Goal: Task Accomplishment & Management: Use online tool/utility

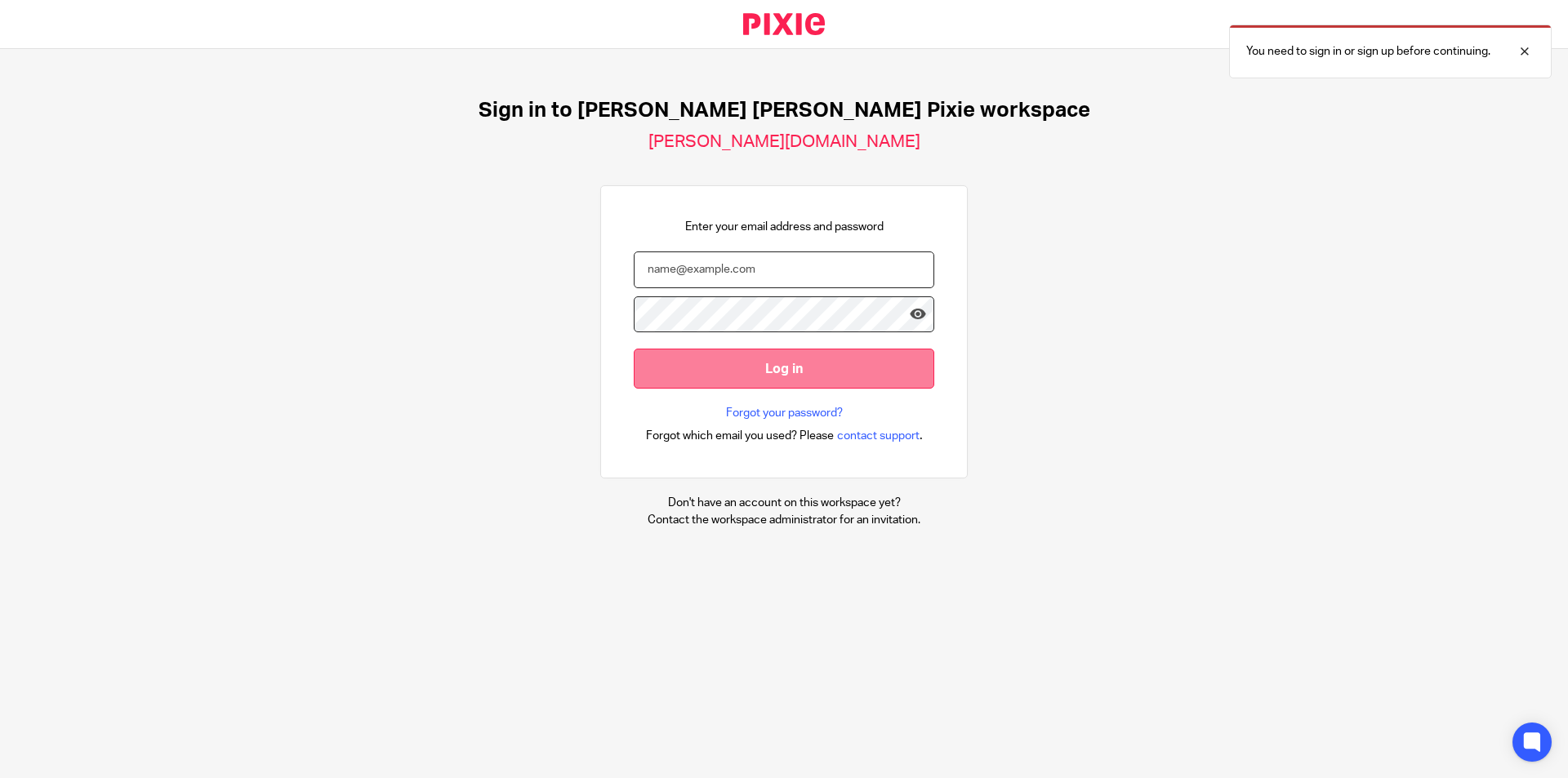
type input "eadaoin@comerfordfoley.ie"
click at [780, 358] on input "Log in" at bounding box center [783, 369] width 300 height 40
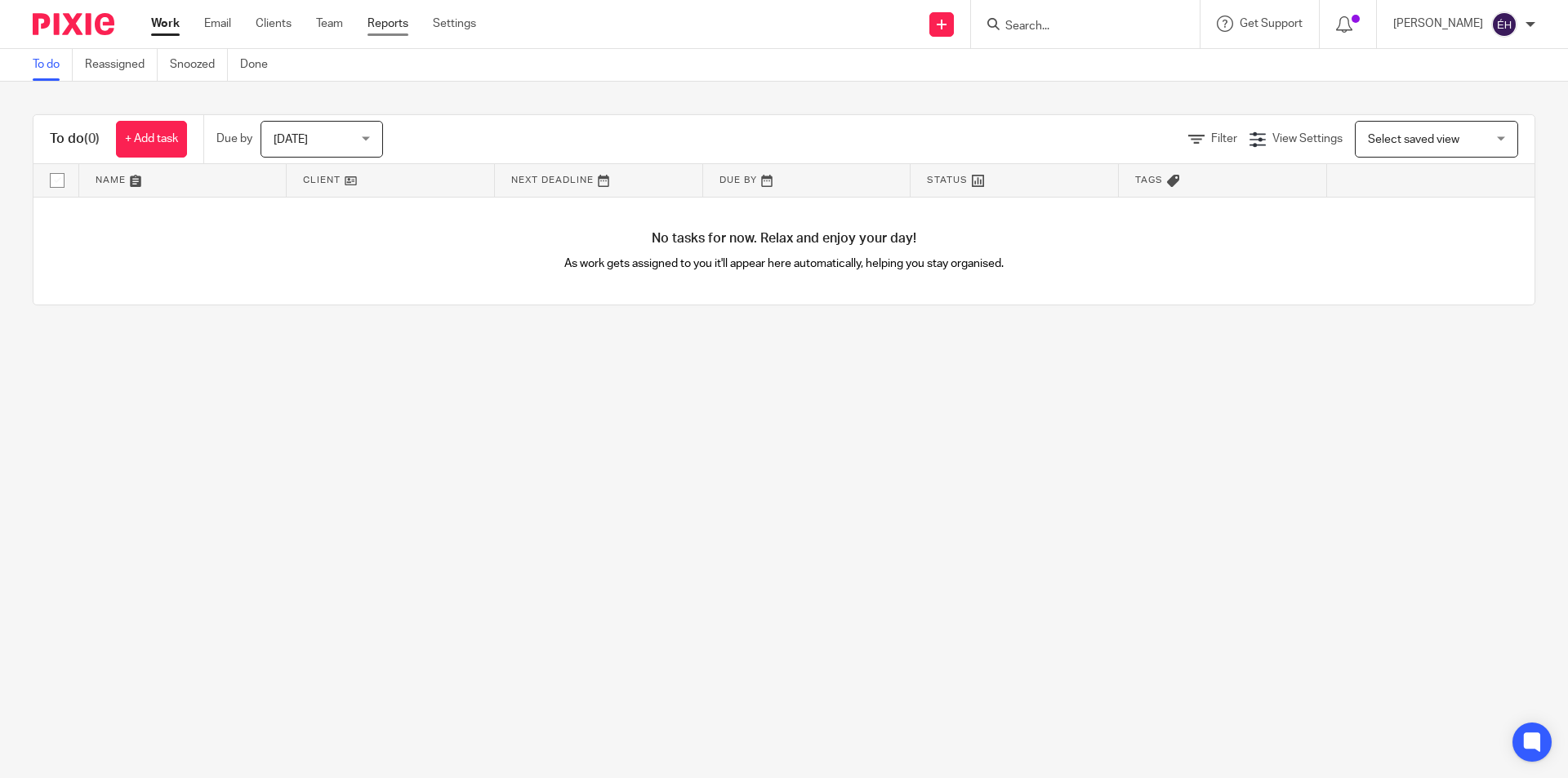
click at [386, 25] on link "Reports" at bounding box center [388, 23] width 41 height 16
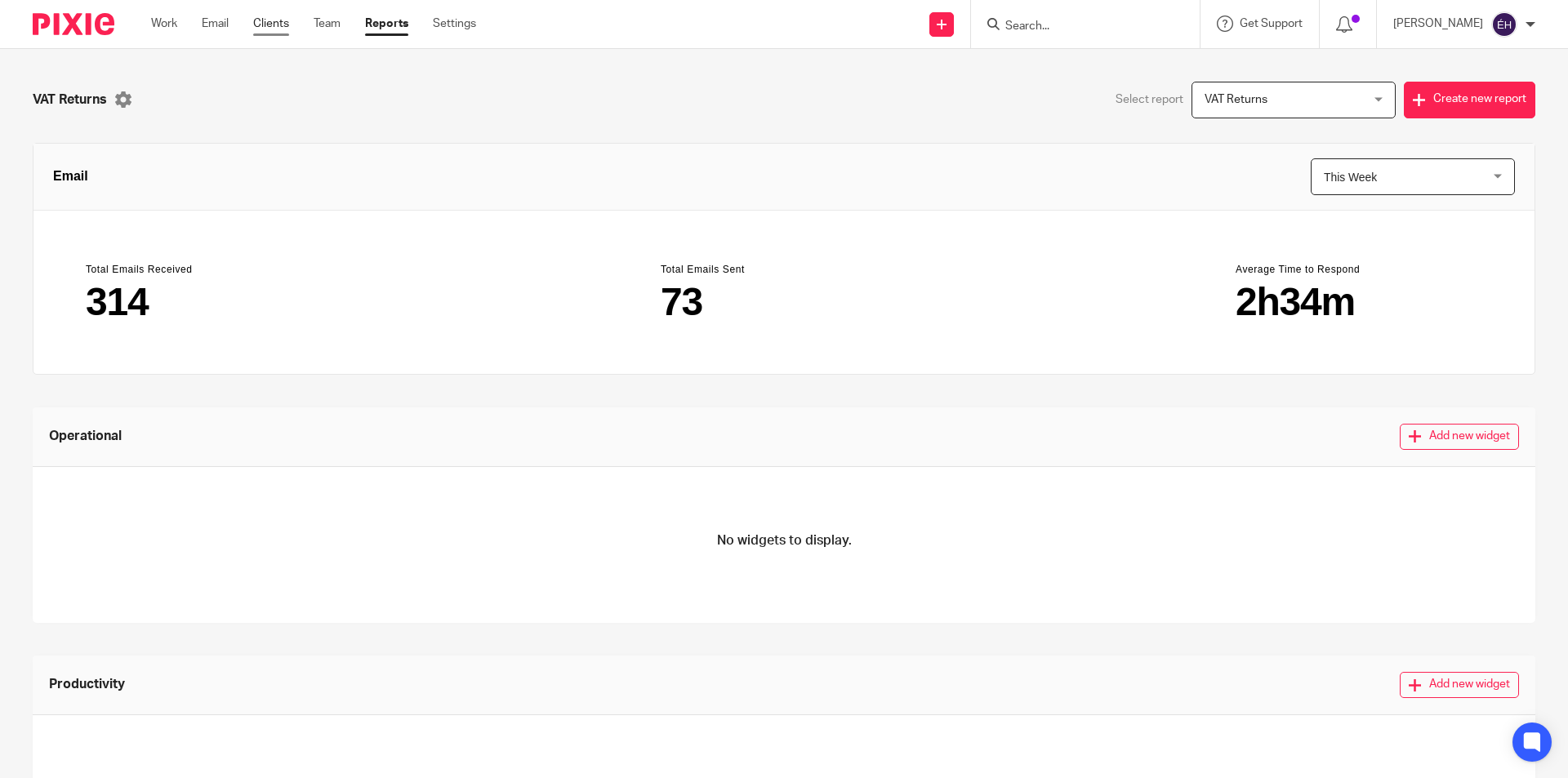
click at [266, 28] on link "Clients" at bounding box center [271, 23] width 36 height 16
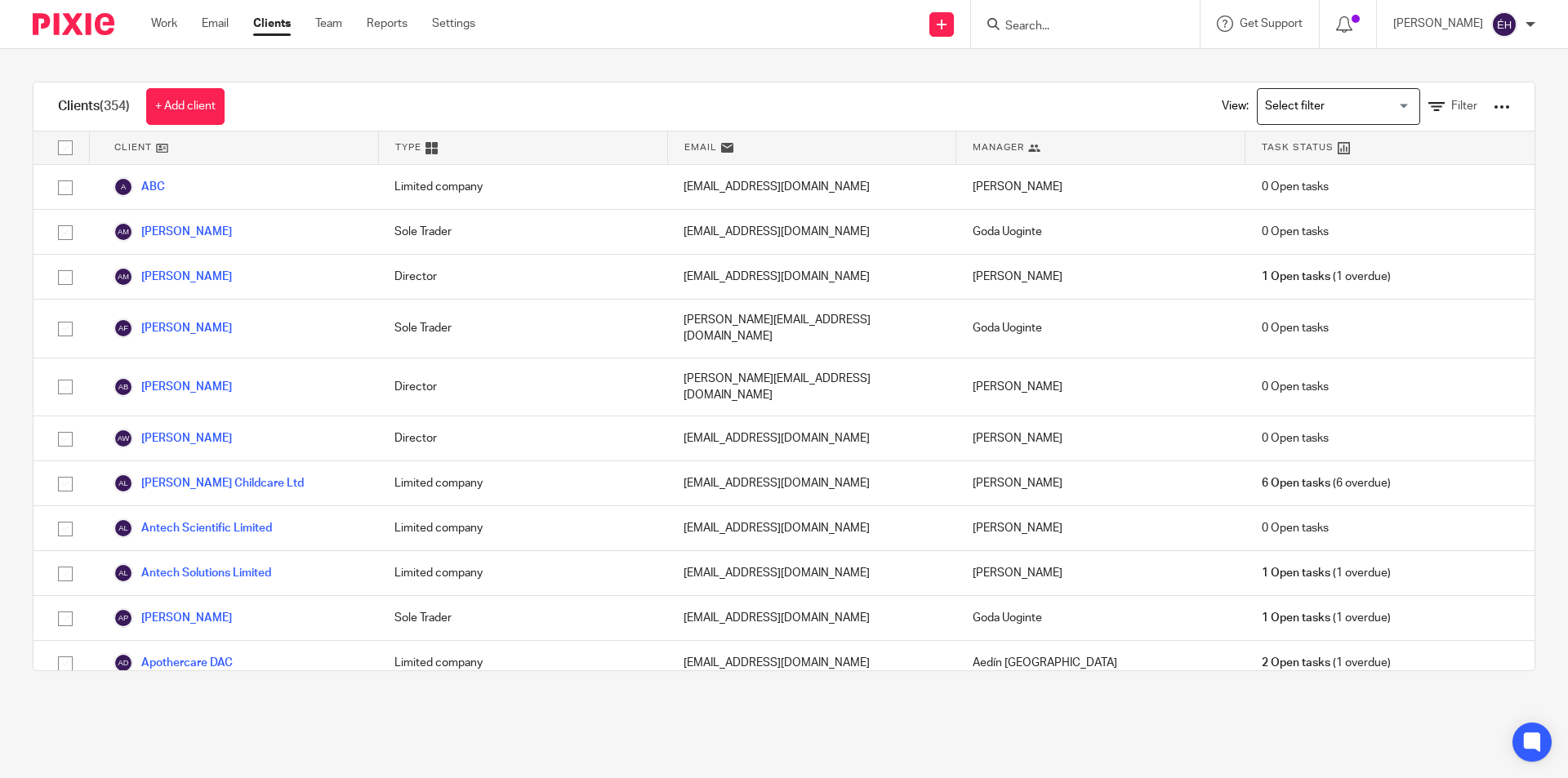
click at [1467, 105] on div "View: Loading... Filter" at bounding box center [1353, 106] width 312 height 49
click at [1493, 106] on div at bounding box center [1501, 106] width 16 height 16
click at [1438, 161] on link "Export clients to CSV file" at bounding box center [1399, 168] width 164 height 25
click at [1342, 28] on div at bounding box center [1348, 24] width 57 height 49
click at [1352, 21] on icon at bounding box center [1343, 24] width 16 height 16
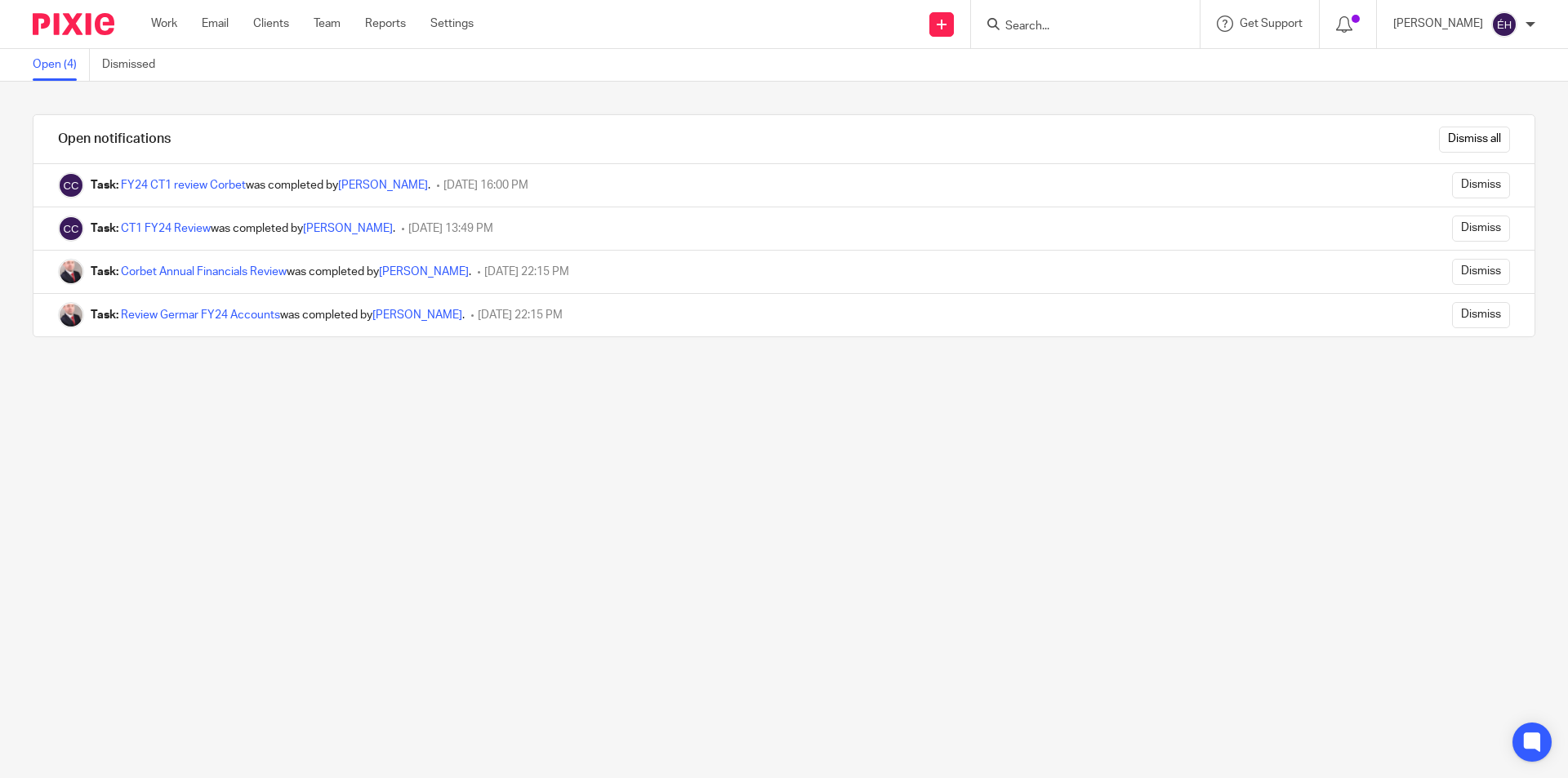
click at [1525, 25] on div "[PERSON_NAME]" at bounding box center [1463, 24] width 142 height 26
